Goal: Transaction & Acquisition: Purchase product/service

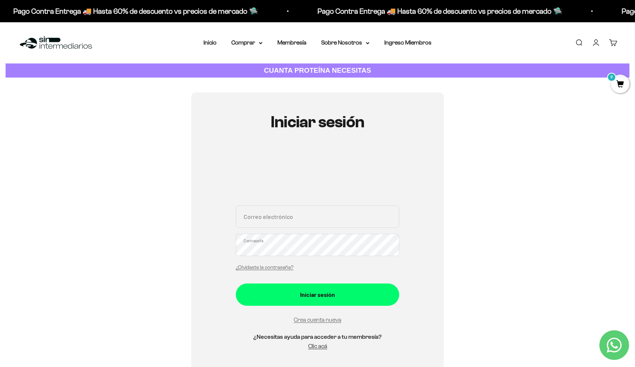
type input "jsebasrojasp@icloud.com"
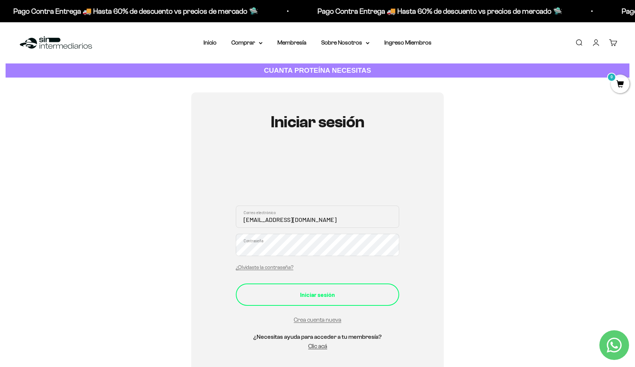
click at [324, 293] on div "Iniciar sesión" at bounding box center [318, 295] width 134 height 10
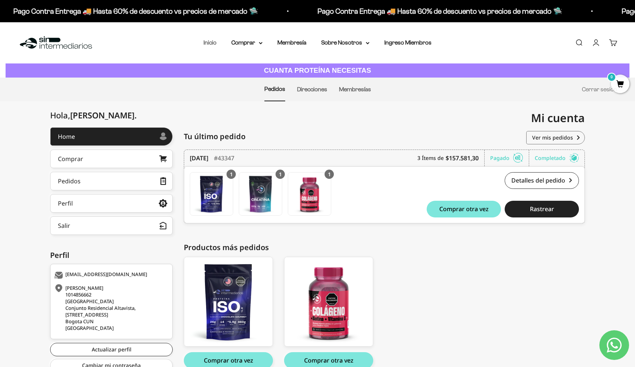
click at [209, 42] on link "Inicio" at bounding box center [210, 42] width 13 height 6
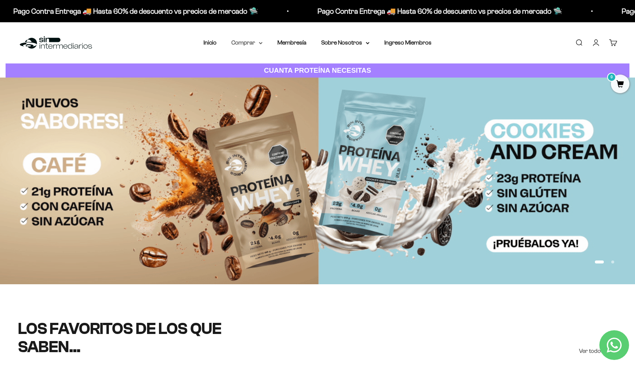
click at [250, 44] on summary "Comprar" at bounding box center [246, 43] width 31 height 10
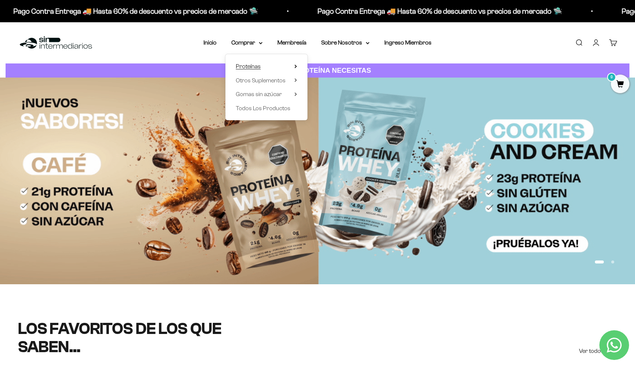
click at [257, 64] on span "Proteínas" at bounding box center [248, 66] width 25 height 6
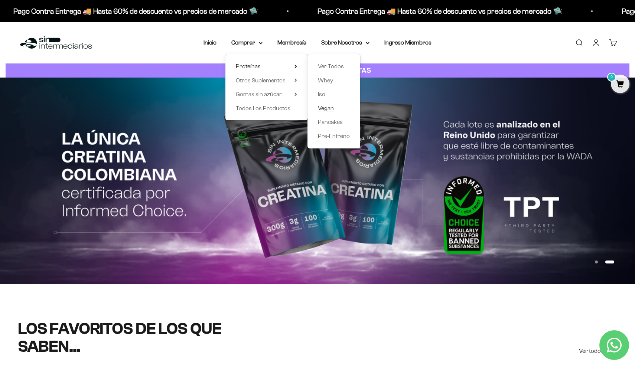
click at [325, 105] on span "Vegan" at bounding box center [326, 108] width 16 height 6
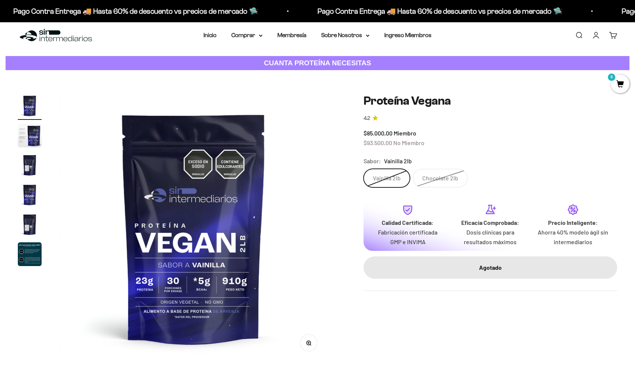
scroll to position [9, 0]
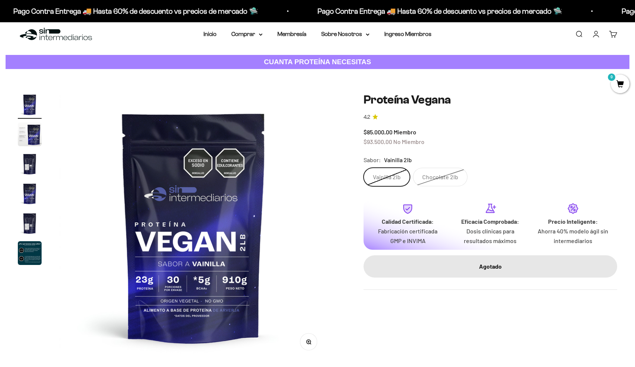
click at [383, 176] on label "Vainilla 2lb" at bounding box center [387, 177] width 46 height 19
click at [364, 168] on input "Vainilla 2lb" at bounding box center [363, 168] width 0 height 0
click at [427, 179] on label "Chocolate 2lb" at bounding box center [440, 177] width 55 height 19
click at [364, 168] on input "Chocolate 2lb" at bounding box center [363, 168] width 0 height 0
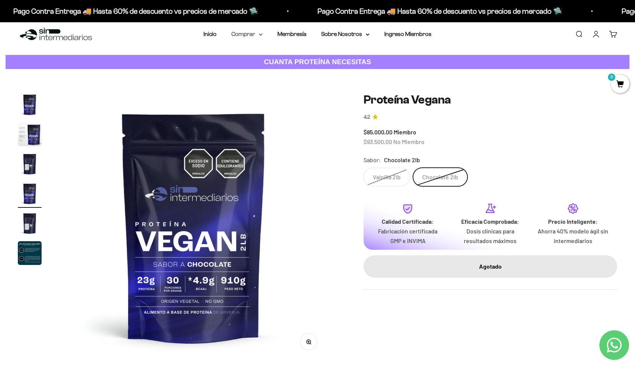
click at [244, 36] on summary "Comprar" at bounding box center [246, 34] width 31 height 10
click at [252, 75] on span "Otros Suplementos" at bounding box center [261, 72] width 50 height 10
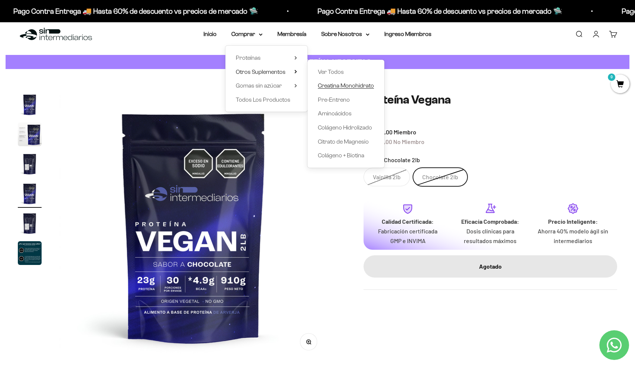
click at [337, 84] on span "Creatina Monohidrato" at bounding box center [346, 85] width 56 height 6
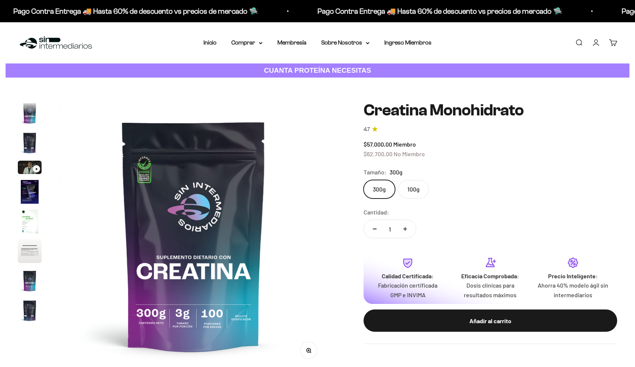
scroll to position [30, 0]
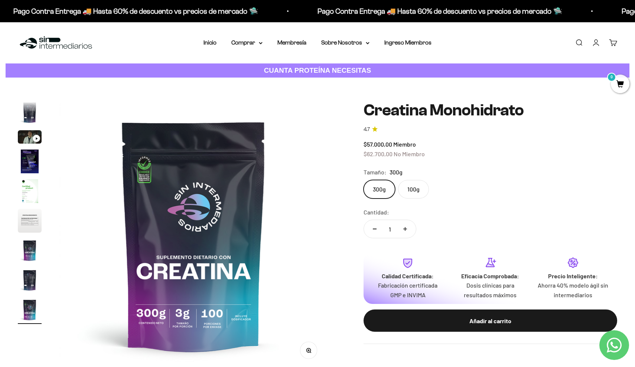
click at [410, 192] on label "100g" at bounding box center [413, 189] width 31 height 19
click at [364, 180] on input "100g" at bounding box center [363, 180] width 0 height 0
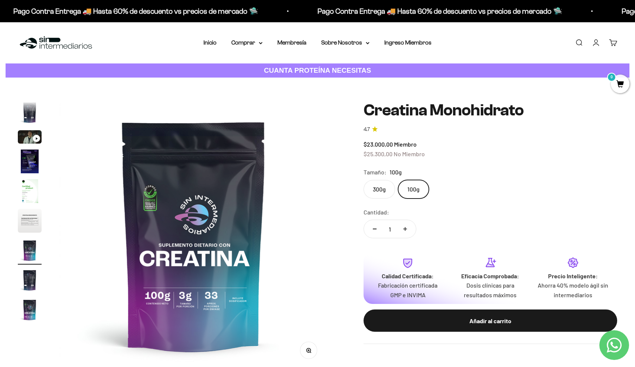
click at [386, 188] on label "300g" at bounding box center [380, 189] width 32 height 19
click at [364, 180] on input "300g" at bounding box center [363, 180] width 0 height 0
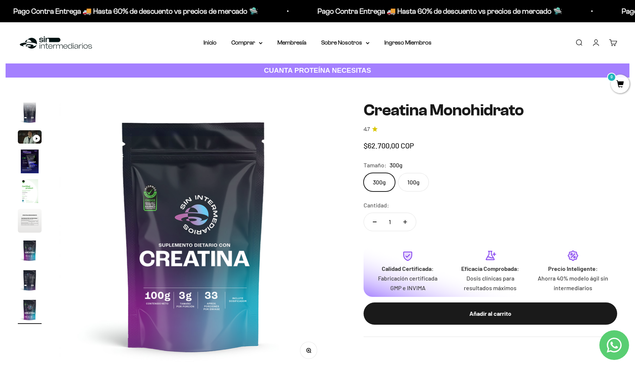
scroll to position [0, 2219]
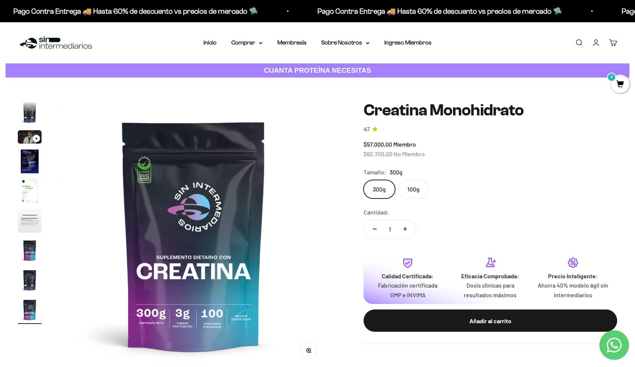
click at [406, 189] on label "100g" at bounding box center [413, 189] width 31 height 19
click at [364, 180] on input "100g" at bounding box center [363, 180] width 0 height 0
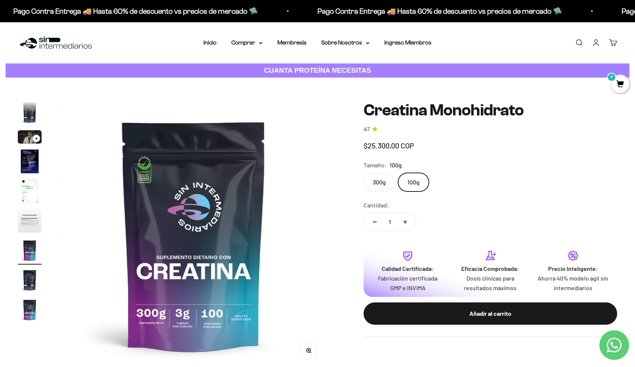
scroll to position [0, 1664]
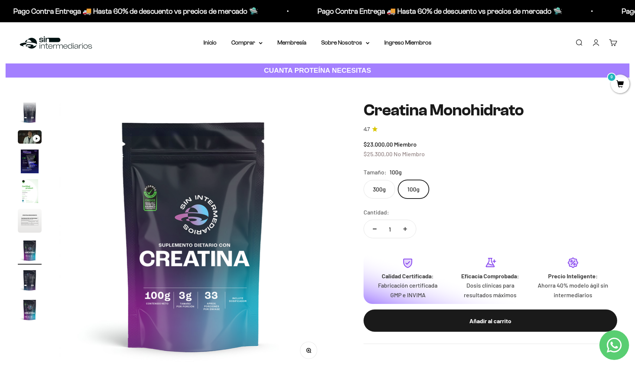
click at [384, 184] on label "300g" at bounding box center [380, 189] width 32 height 19
click at [364, 180] on input "300g" at bounding box center [363, 180] width 0 height 0
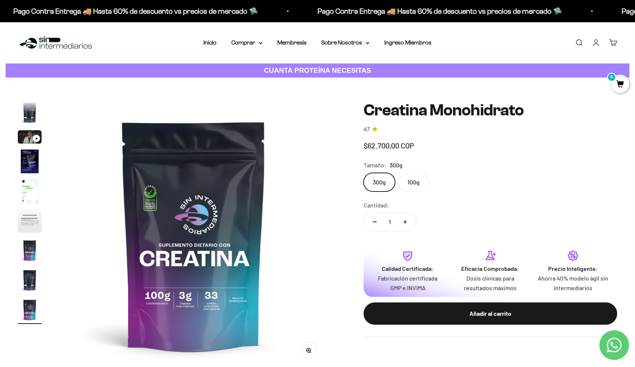
scroll to position [0, 2219]
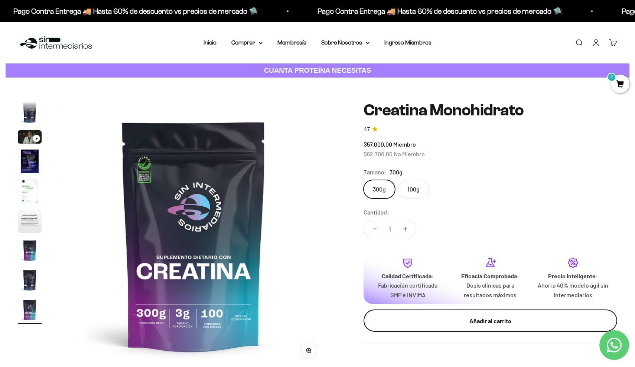
click at [477, 316] on div "Añadir al carrito" at bounding box center [490, 321] width 224 height 10
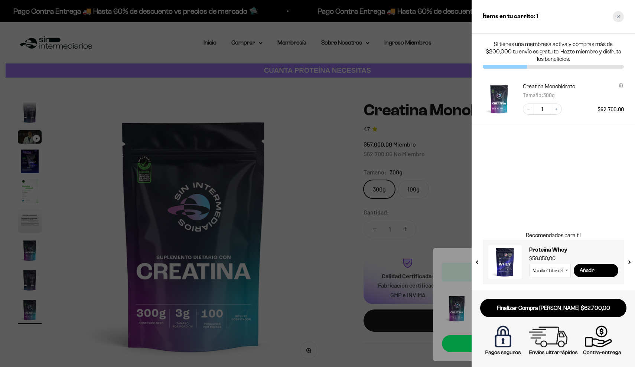
click at [617, 18] on icon "Close cart" at bounding box center [619, 17] width 4 height 4
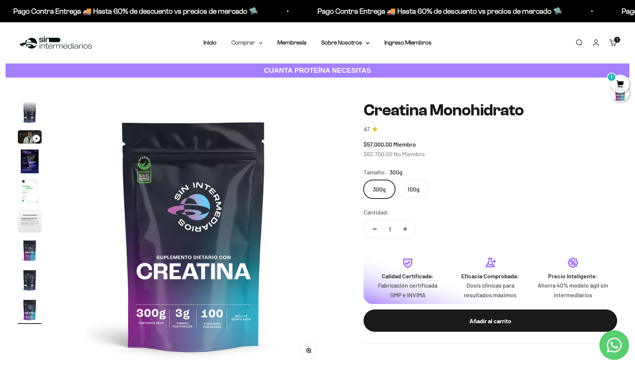
click at [249, 43] on summary "Comprar" at bounding box center [246, 43] width 31 height 10
click at [267, 82] on span "Otros Suplementos" at bounding box center [261, 80] width 50 height 6
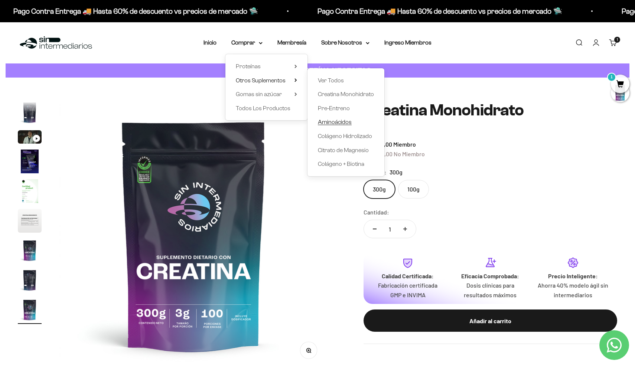
click at [344, 123] on span "Aminoácidos" at bounding box center [335, 122] width 34 height 6
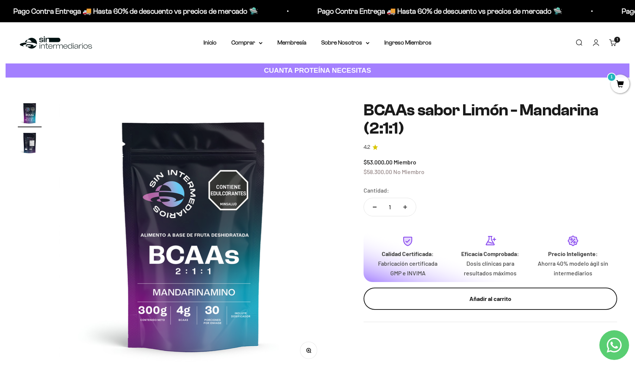
click at [431, 294] on div "Añadir al carrito" at bounding box center [490, 299] width 224 height 10
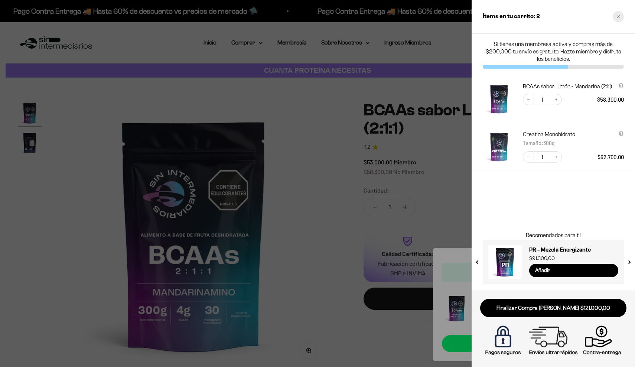
click at [621, 17] on div "Close cart" at bounding box center [618, 16] width 11 height 11
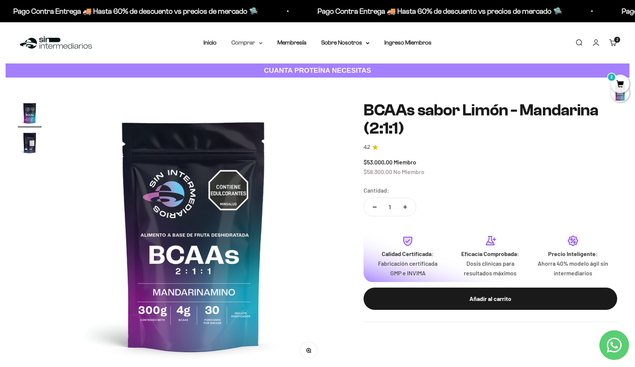
click at [246, 43] on summary "Comprar" at bounding box center [246, 43] width 31 height 10
click at [263, 96] on span "Gomas sin azúcar" at bounding box center [259, 94] width 46 height 6
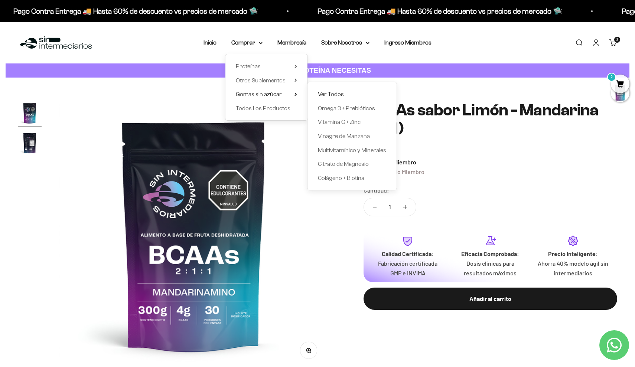
click at [322, 93] on span "Ver Todos" at bounding box center [331, 94] width 26 height 6
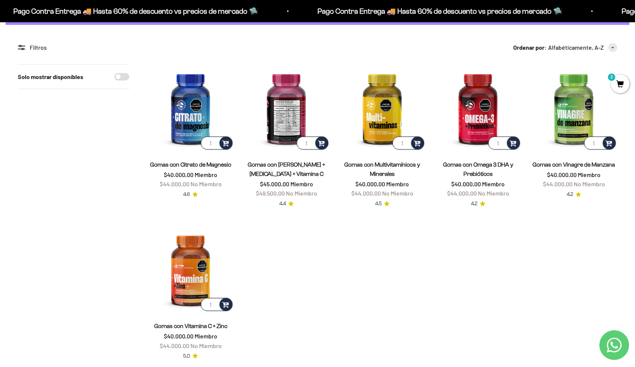
scroll to position [53, 0]
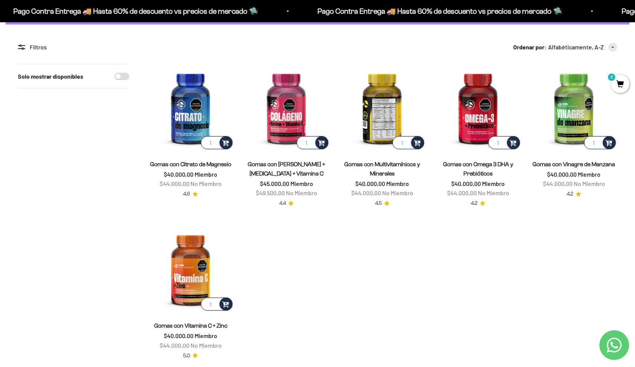
click at [383, 97] on img at bounding box center [382, 107] width 87 height 87
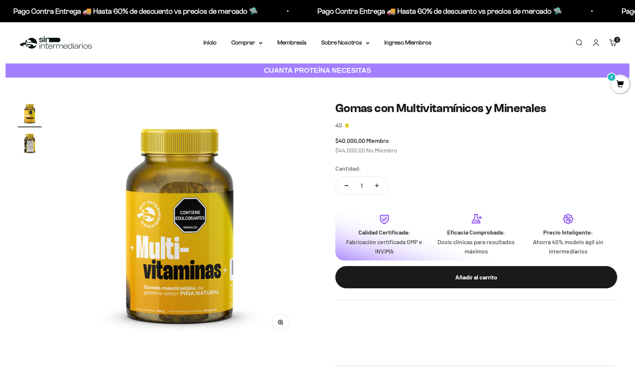
click at [27, 150] on img "Ir al artículo 2" at bounding box center [30, 143] width 24 height 24
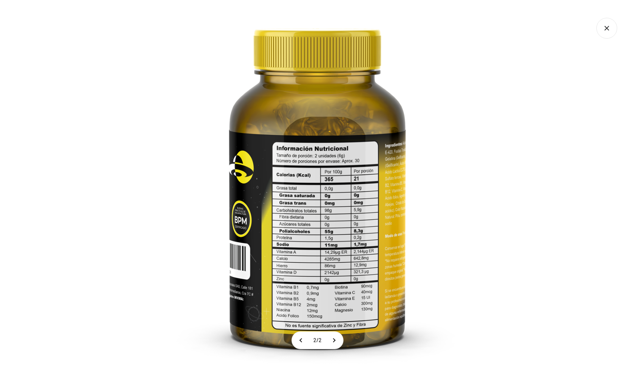
click at [604, 29] on icon "Cerrar galería" at bounding box center [606, 28] width 21 height 21
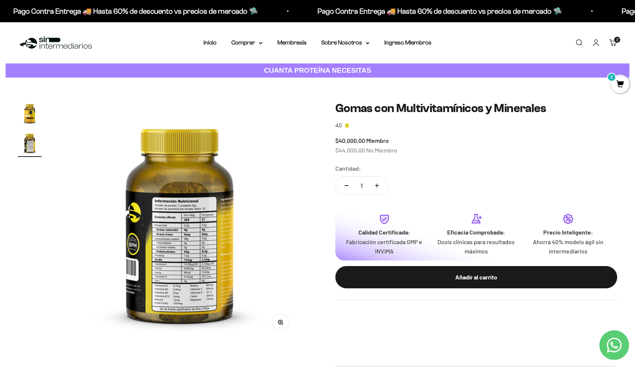
scroll to position [0, 0]
click at [238, 44] on summary "Comprar" at bounding box center [246, 43] width 31 height 10
click at [244, 66] on span "Proteínas" at bounding box center [248, 66] width 25 height 6
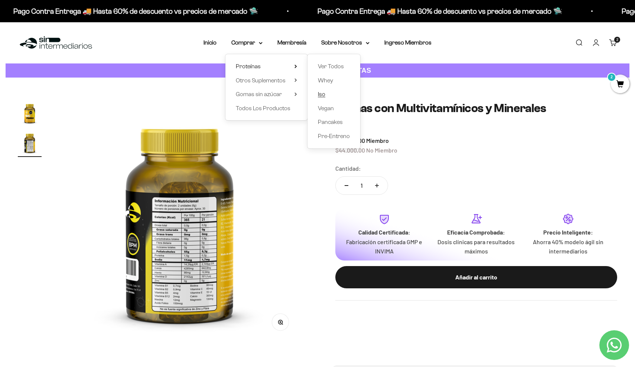
click at [322, 97] on link "Iso" at bounding box center [334, 95] width 32 height 10
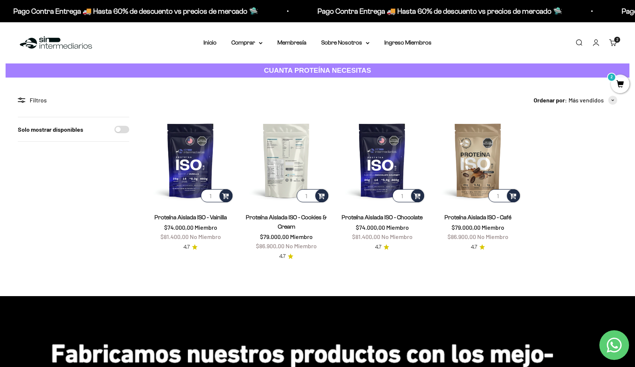
click at [289, 153] on img at bounding box center [286, 160] width 87 height 87
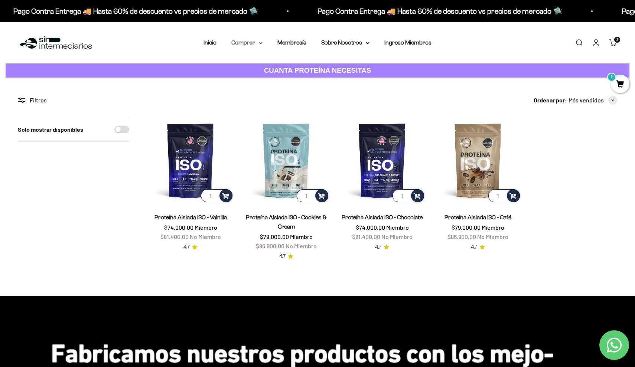
click at [243, 43] on summary "Comprar" at bounding box center [246, 43] width 31 height 10
click at [258, 68] on summary "Proteínas" at bounding box center [266, 67] width 61 height 10
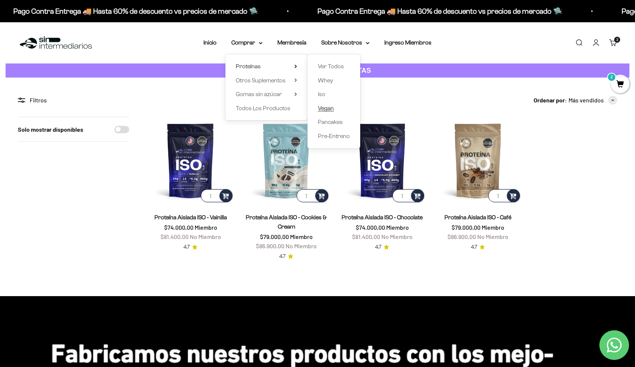
click at [325, 106] on span "Vegan" at bounding box center [326, 108] width 16 height 6
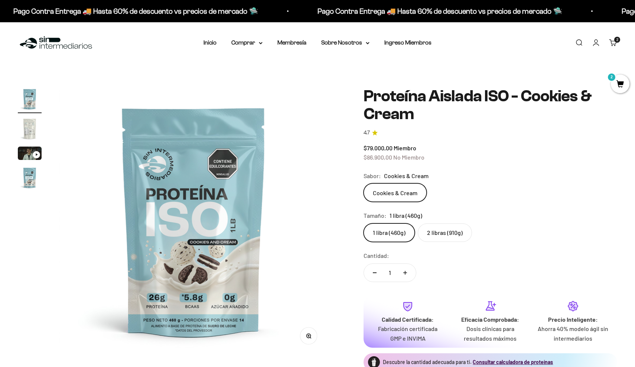
click at [445, 235] on label "2 libras (910g)" at bounding box center [445, 233] width 54 height 19
click at [364, 224] on input "2 libras (910g)" at bounding box center [363, 223] width 0 height 0
